Goal: Find specific page/section: Find specific page/section

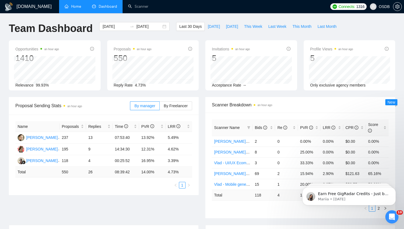
click at [76, 9] on link "Home" at bounding box center [73, 6] width 16 height 5
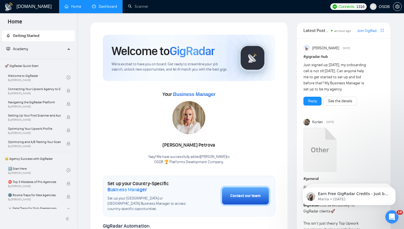
click at [104, 9] on link "Dashboard" at bounding box center [104, 6] width 25 height 5
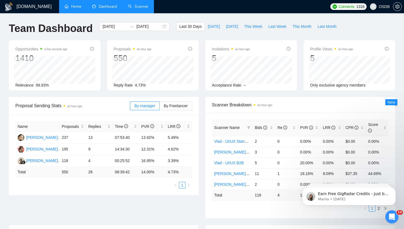
click at [137, 9] on link "Scanner" at bounding box center [138, 6] width 20 height 5
